Goal: Task Accomplishment & Management: Manage account settings

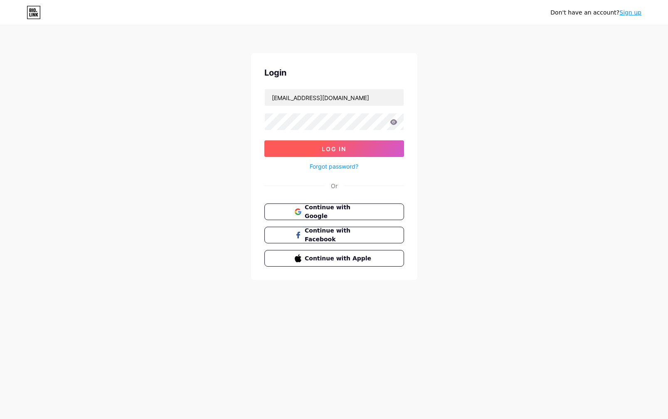
click at [319, 150] on button "Log In" at bounding box center [334, 148] width 140 height 17
click at [317, 150] on button "Log In" at bounding box center [334, 148] width 140 height 17
click at [317, 151] on button "Log In" at bounding box center [334, 148] width 140 height 17
click at [316, 151] on button "Log In" at bounding box center [334, 148] width 140 height 17
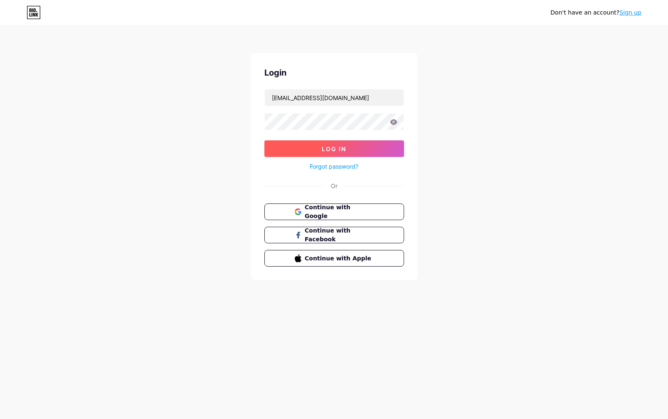
click at [307, 151] on button "Log In" at bounding box center [334, 148] width 140 height 17
click at [304, 152] on button "Log In" at bounding box center [334, 148] width 140 height 17
drag, startPoint x: 351, startPoint y: 148, endPoint x: 419, endPoint y: 169, distance: 70.6
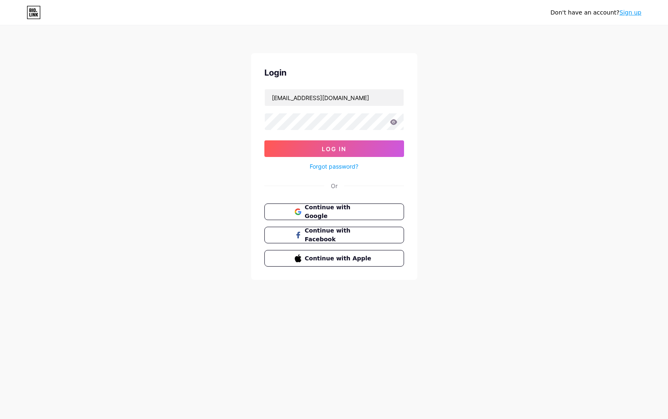
click at [351, 148] on button "Log In" at bounding box center [334, 148] width 140 height 17
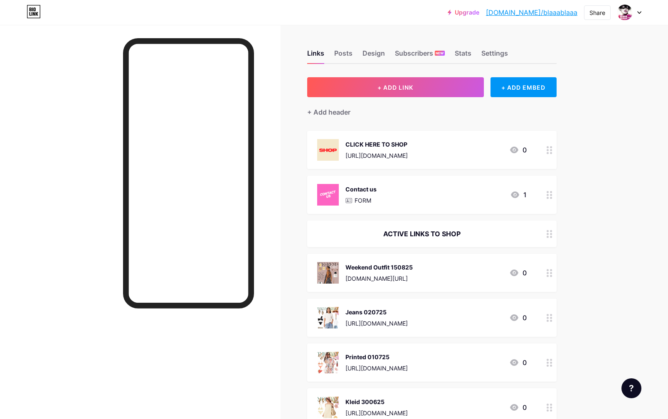
click at [397, 90] on span "+ ADD LINK" at bounding box center [395, 87] width 36 height 7
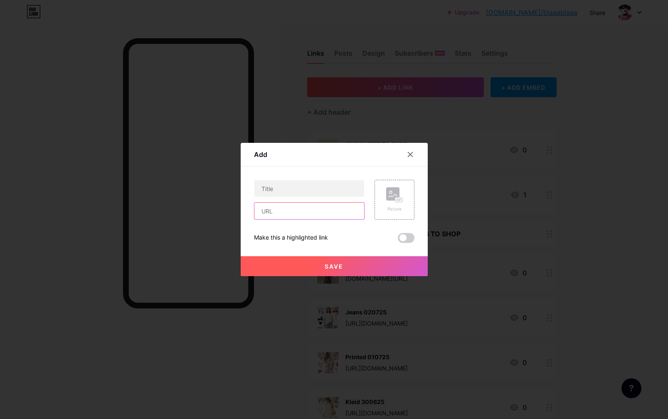
click at [289, 213] on input "text" at bounding box center [309, 211] width 110 height 17
paste input "6 Chic Styles KW27 2025"
type input "6 Chic Styles KW27 2025"
click at [280, 191] on input "text" at bounding box center [309, 188] width 110 height 17
paste input "6 Chic Styles KW27 2025"
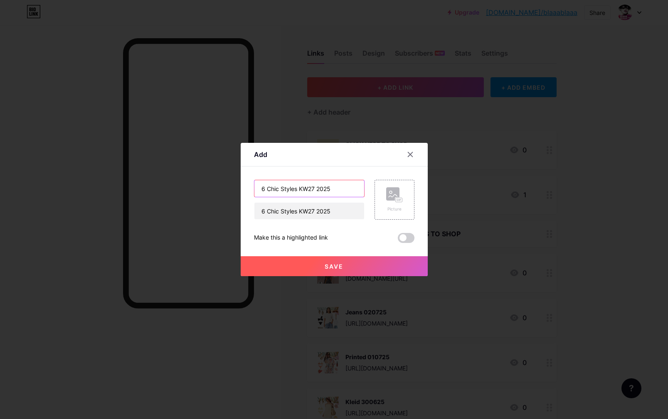
drag, startPoint x: 309, startPoint y: 189, endPoint x: 314, endPoint y: 198, distance: 10.6
click at [314, 189] on input "6 Chic Styles KW27 2025" at bounding box center [309, 188] width 110 height 17
type input "6 Chic Styles KW33 2025"
click at [620, 233] on div at bounding box center [334, 209] width 668 height 419
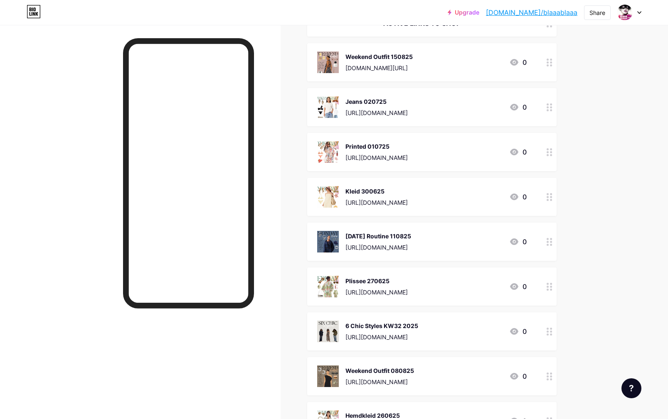
scroll to position [215, 0]
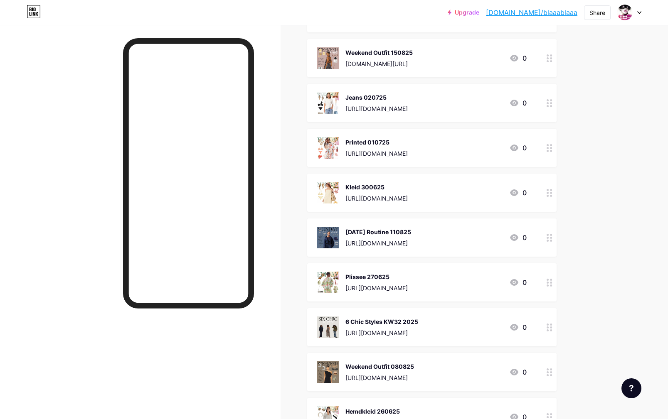
click at [364, 320] on div "6 Chic Styles KW32 2025" at bounding box center [381, 321] width 73 height 9
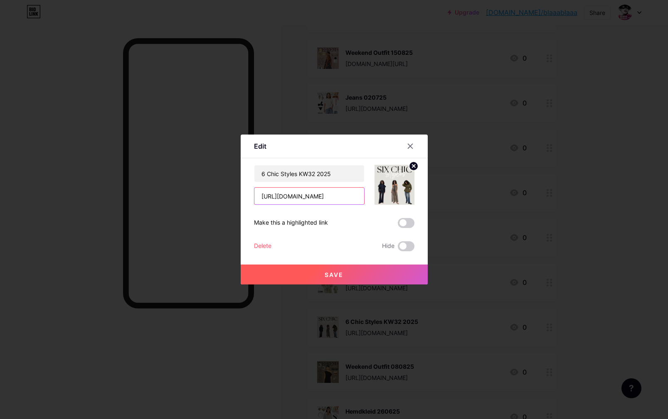
click at [306, 197] on input "[URL][DOMAIN_NAME]" at bounding box center [309, 196] width 110 height 17
click at [608, 216] on div at bounding box center [334, 209] width 668 height 419
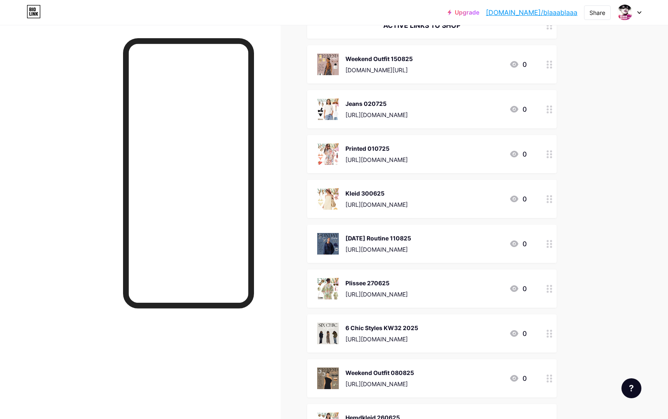
scroll to position [0, 0]
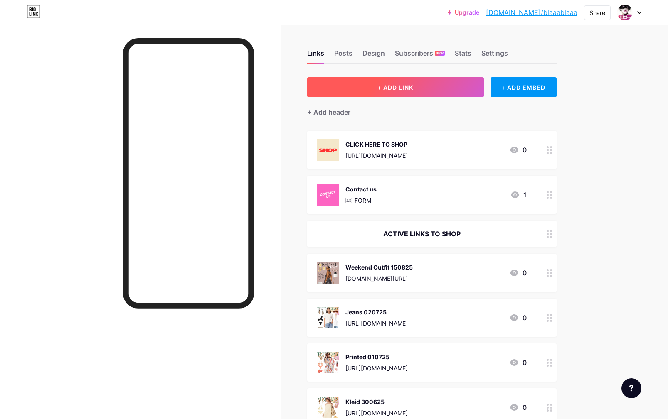
click at [378, 87] on span "+ ADD LINK" at bounding box center [395, 87] width 36 height 7
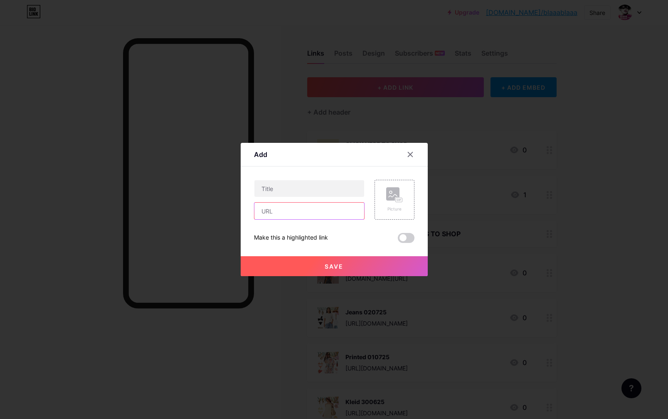
click at [288, 211] on input "text" at bounding box center [309, 211] width 110 height 17
paste input "[URL][DOMAIN_NAME]"
paste input "6 Chic Styles KW27 2025"
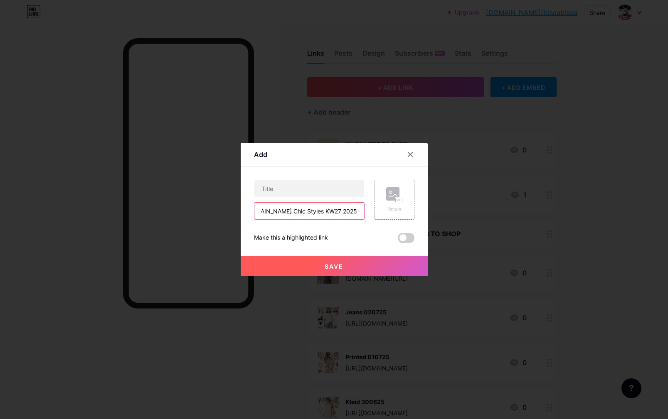
drag, startPoint x: 287, startPoint y: 211, endPoint x: 357, endPoint y: 229, distance: 72.5
click at [357, 219] on input "[URL][DOMAIN_NAME] Chic Styles KW27 2025" at bounding box center [309, 211] width 110 height 17
type input "[URL][DOMAIN_NAME]"
click at [263, 190] on input "text" at bounding box center [309, 188] width 110 height 17
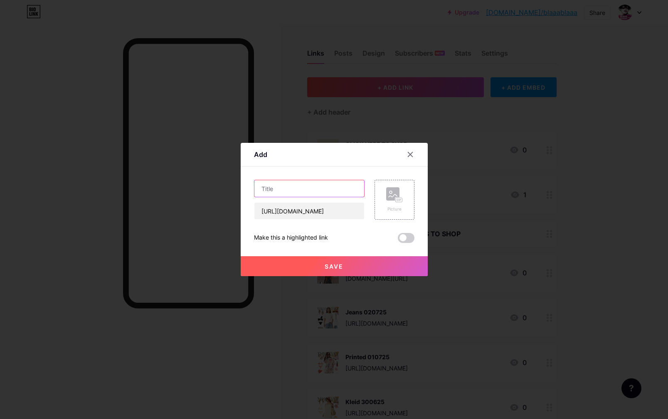
paste input "6 Chic Styles KW27 2025"
drag, startPoint x: 309, startPoint y: 189, endPoint x: 305, endPoint y: 193, distance: 5.6
click at [314, 189] on input "6 Chic Styles KW27 2025" at bounding box center [309, 188] width 110 height 17
type input "6 Chic Styles KW33 2025"
click at [400, 205] on div "Picture" at bounding box center [394, 199] width 17 height 25
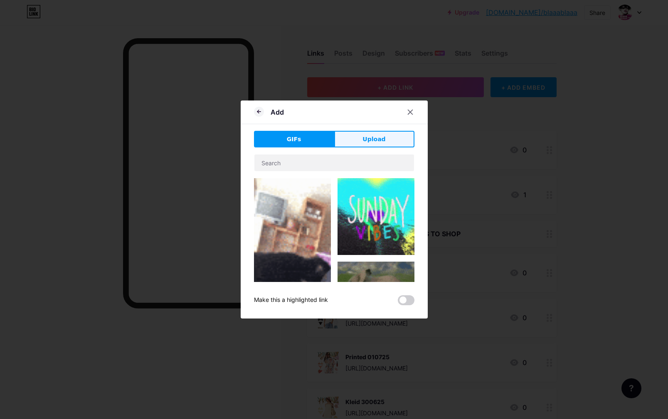
click at [379, 135] on button "Upload" at bounding box center [374, 139] width 80 height 17
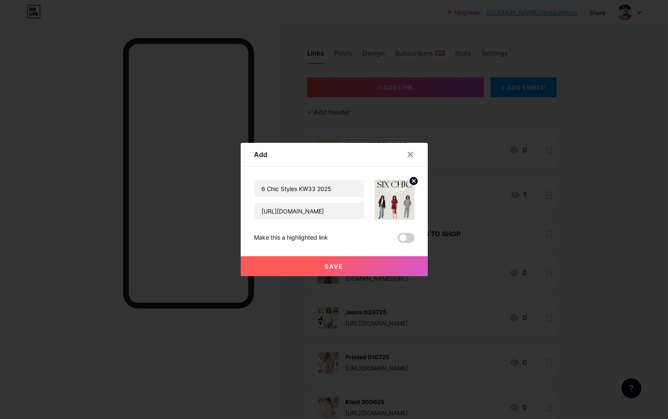
click at [338, 267] on span "Save" at bounding box center [333, 266] width 19 height 7
